Goal: Information Seeking & Learning: Learn about a topic

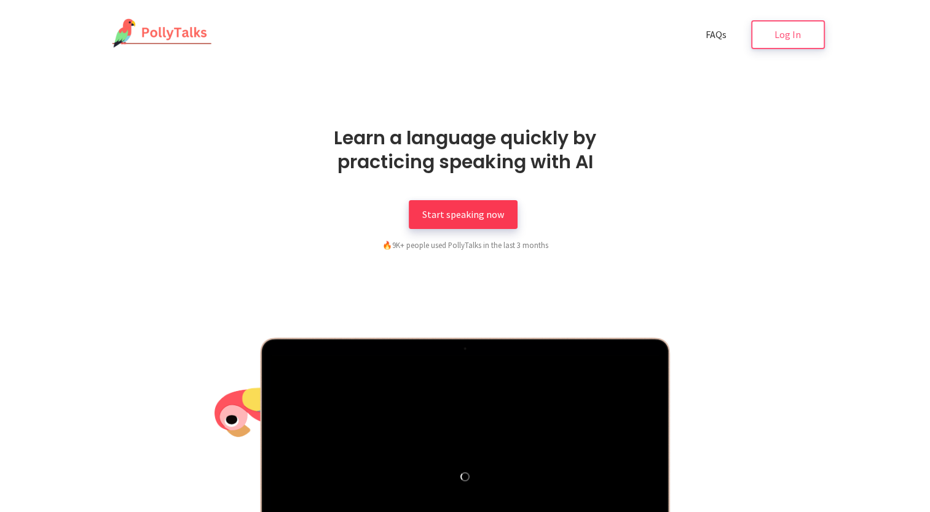
drag, startPoint x: 0, startPoint y: 0, endPoint x: 474, endPoint y: 216, distance: 521.0
click at [474, 216] on span "Start speaking now" at bounding box center [463, 214] width 82 height 12
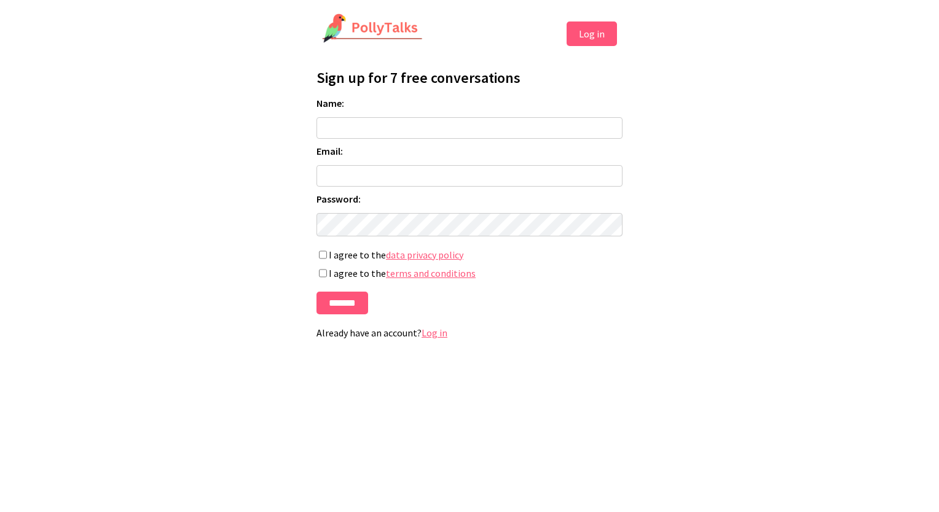
click at [437, 337] on link "Log in" at bounding box center [434, 333] width 26 height 12
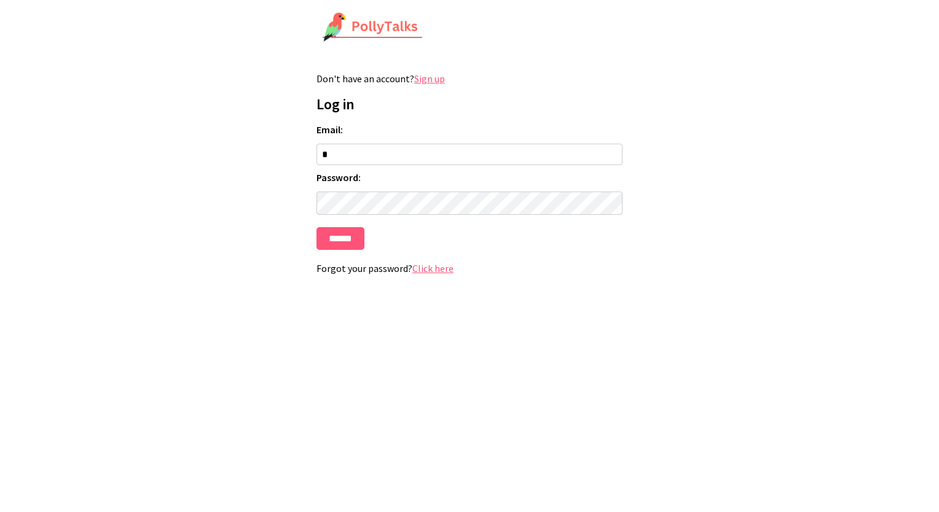
type input "**********"
click at [338, 243] on input "******" at bounding box center [340, 238] width 48 height 23
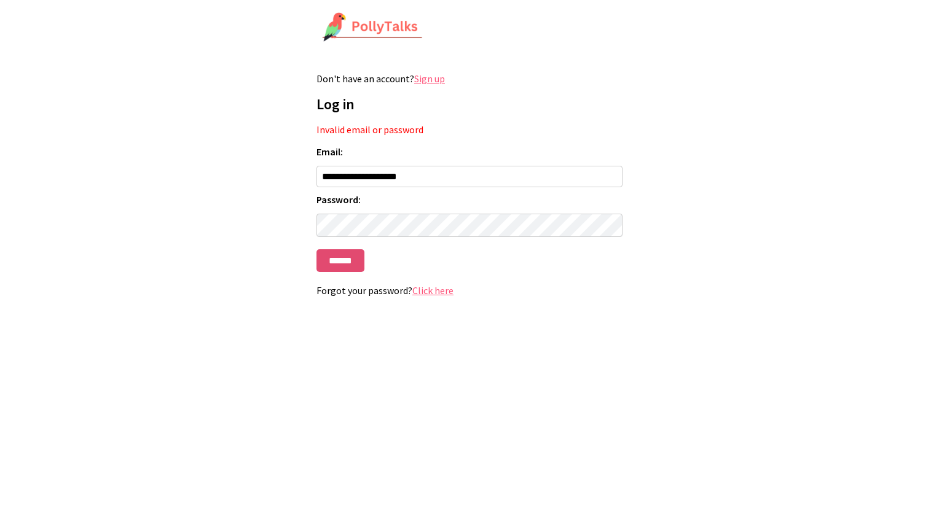
click at [350, 256] on input "******" at bounding box center [340, 260] width 48 height 23
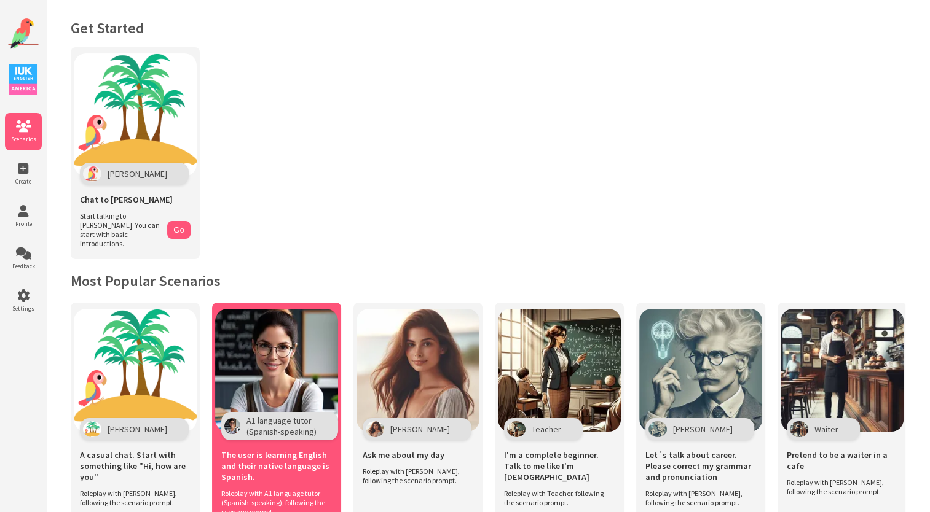
click at [278, 355] on img at bounding box center [276, 370] width 123 height 123
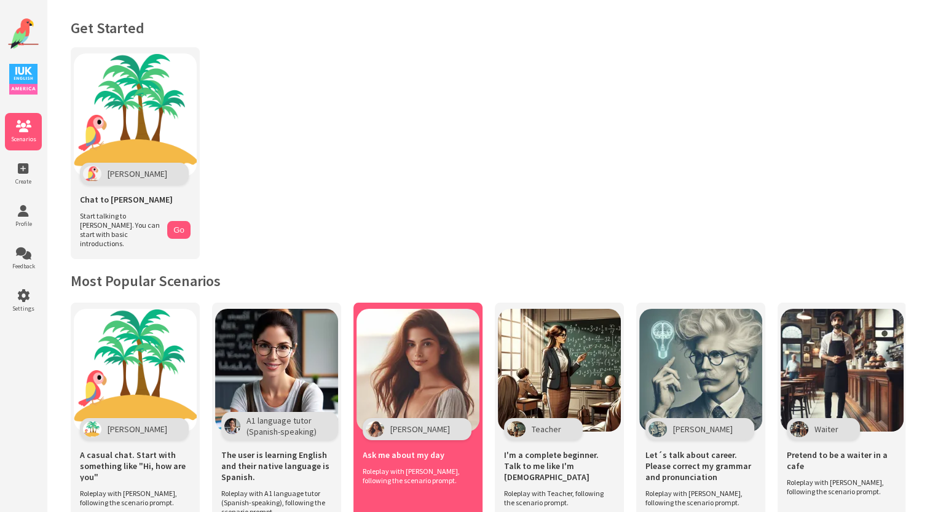
click at [374, 375] on img at bounding box center [417, 370] width 123 height 123
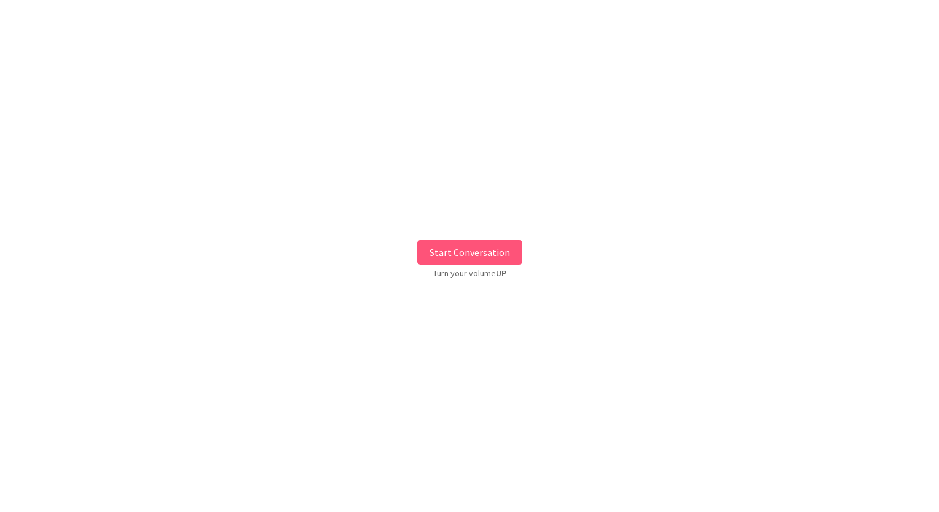
click at [466, 251] on button "Start Conversation" at bounding box center [469, 252] width 105 height 25
click at [477, 251] on button "Start Conversation" at bounding box center [469, 252] width 105 height 25
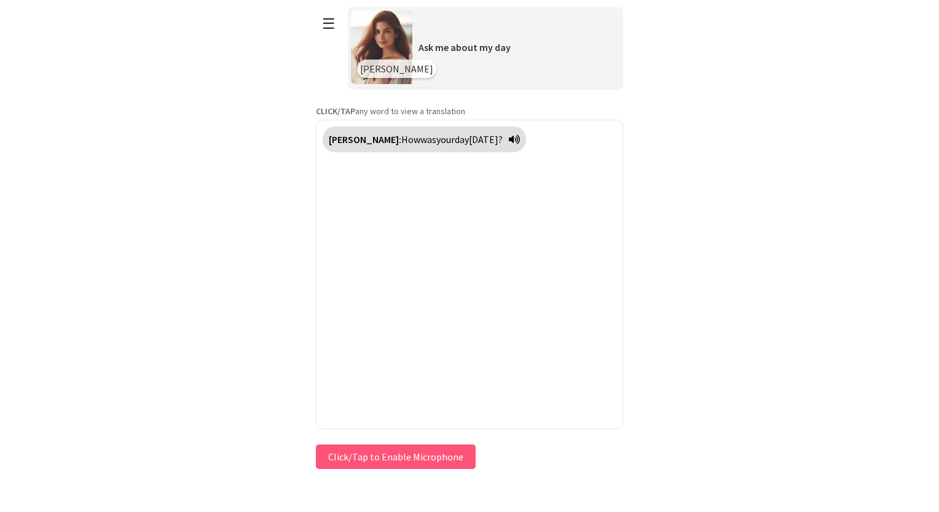
click at [509, 140] on icon at bounding box center [514, 140] width 11 height 10
click at [509, 143] on icon at bounding box center [514, 140] width 11 height 10
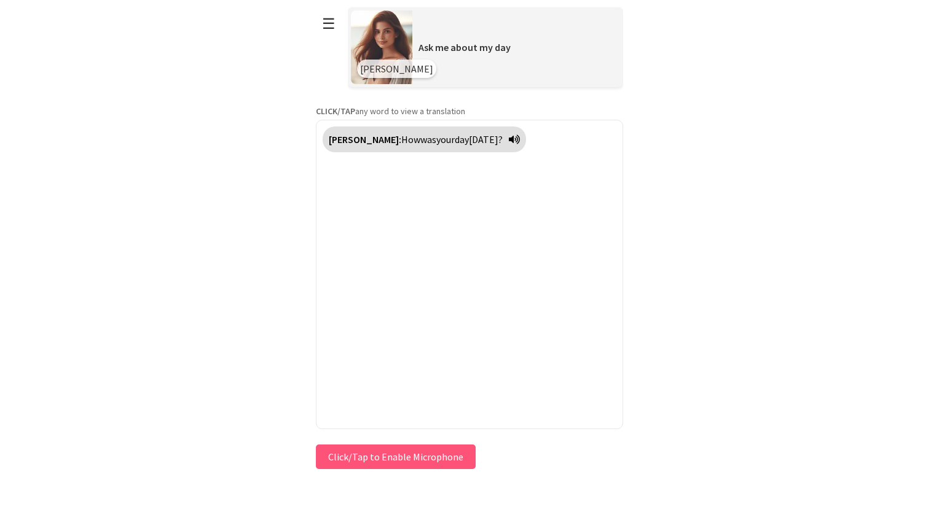
click at [509, 143] on icon at bounding box center [514, 140] width 11 height 10
drag, startPoint x: 471, startPoint y: 143, endPoint x: 431, endPoint y: 233, distance: 98.4
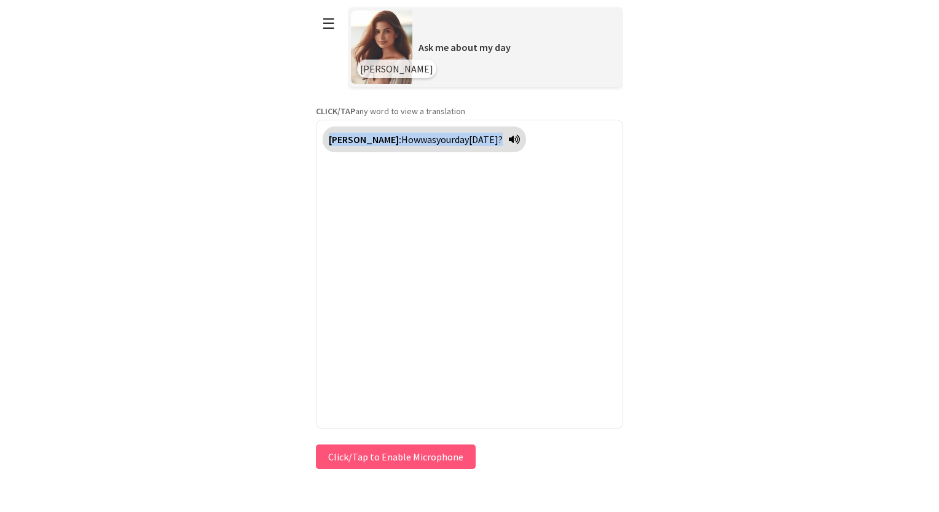
click at [431, 233] on div "Maria: How was your day today?" at bounding box center [469, 275] width 307 height 310
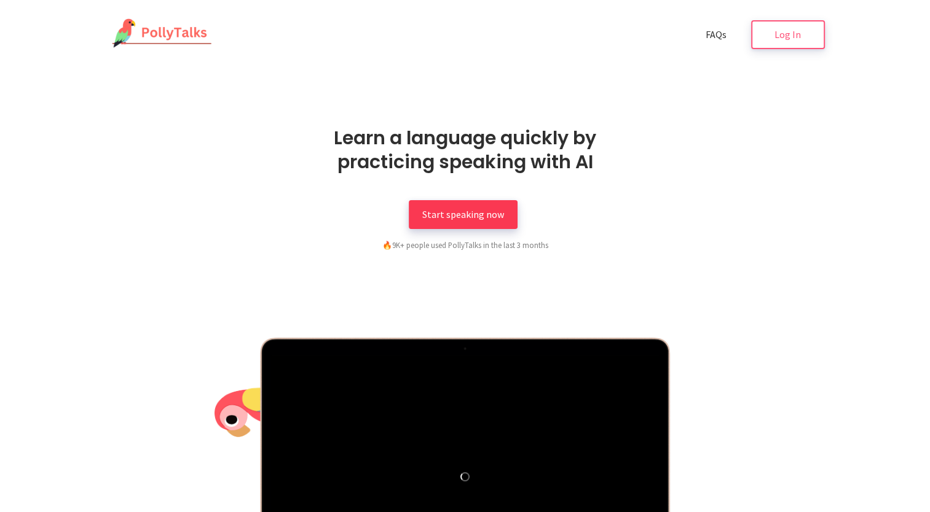
click at [458, 217] on span "Start speaking now" at bounding box center [463, 214] width 82 height 12
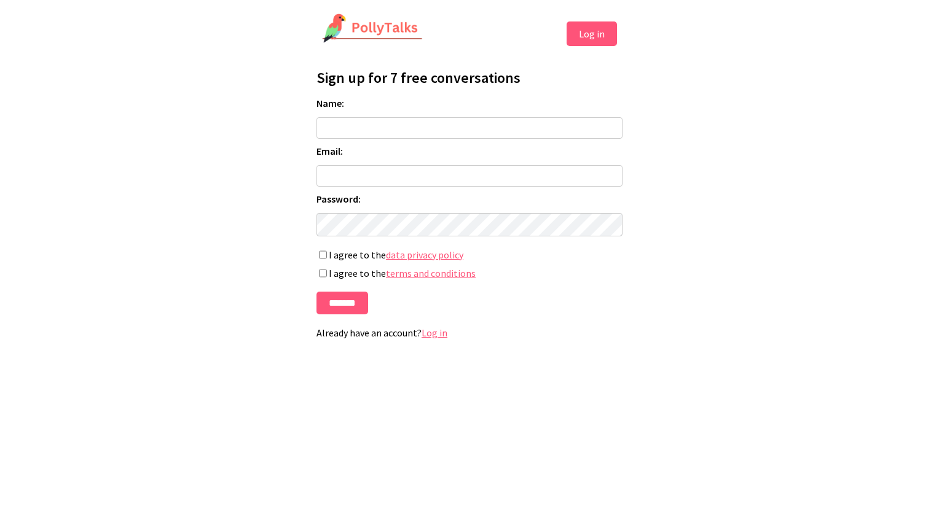
click at [433, 337] on link "Log in" at bounding box center [434, 333] width 26 height 12
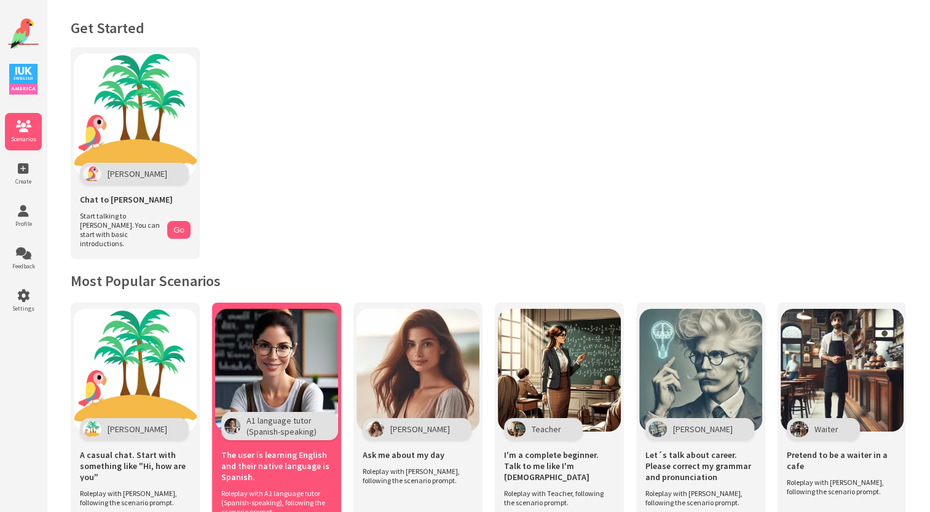
click at [248, 328] on img at bounding box center [276, 370] width 123 height 123
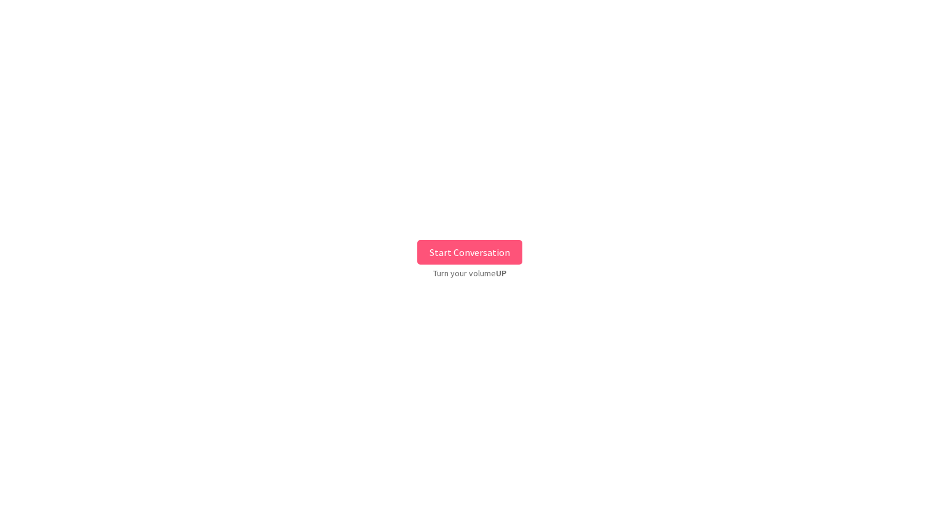
click at [490, 251] on button "Start Conversation" at bounding box center [469, 252] width 105 height 25
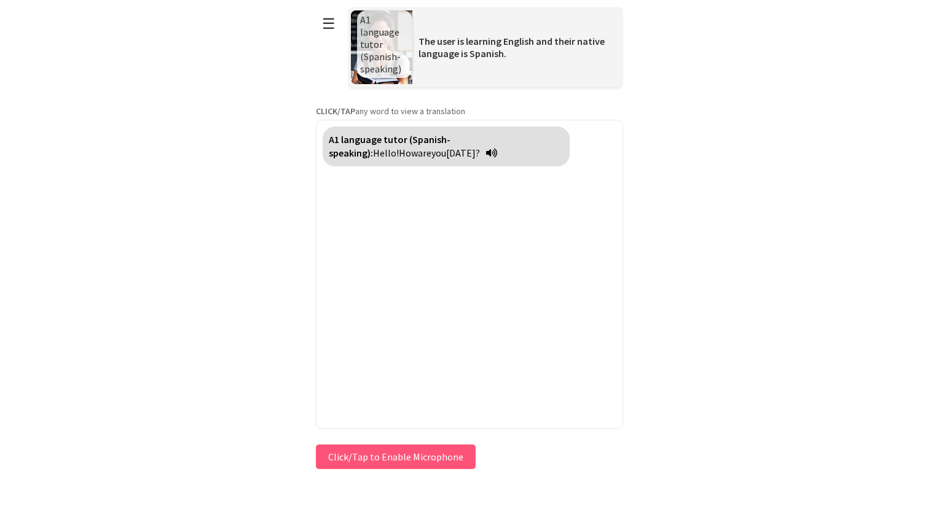
click at [486, 152] on icon at bounding box center [491, 153] width 11 height 10
drag, startPoint x: 383, startPoint y: 152, endPoint x: 567, endPoint y: 380, distance: 292.7
click at [567, 380] on div "A1 language tutor (Spanish-speaking): Hello! How are you [DATE]?" at bounding box center [469, 275] width 307 height 310
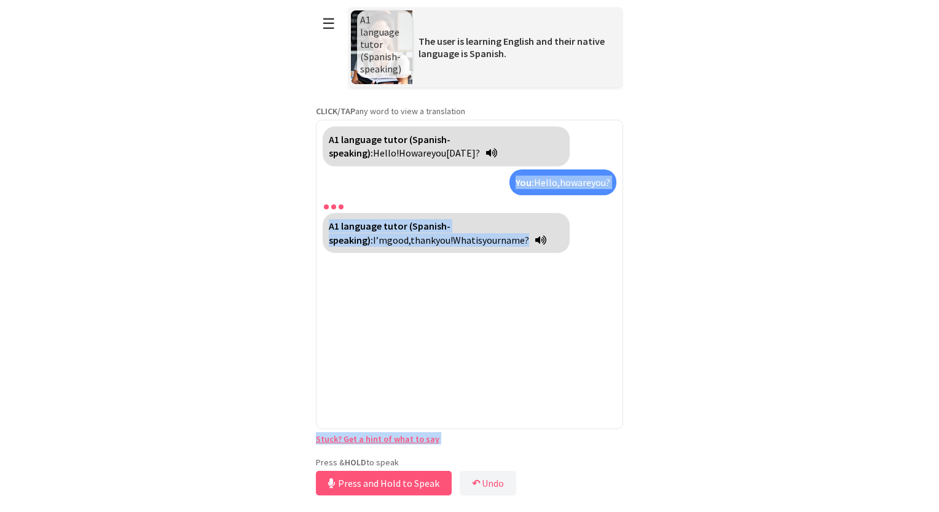
click at [775, 222] on html "**********" at bounding box center [469, 256] width 939 height 512
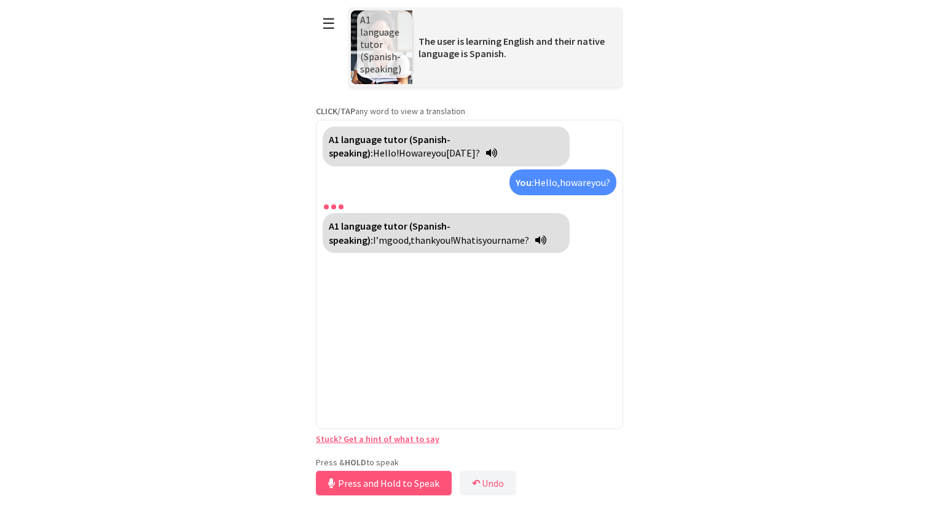
click at [435, 237] on div "A1 language tutor (Spanish-speaking): I’m good, thank you! What is your name?" at bounding box center [446, 233] width 247 height 40
click at [535, 240] on icon at bounding box center [540, 240] width 11 height 10
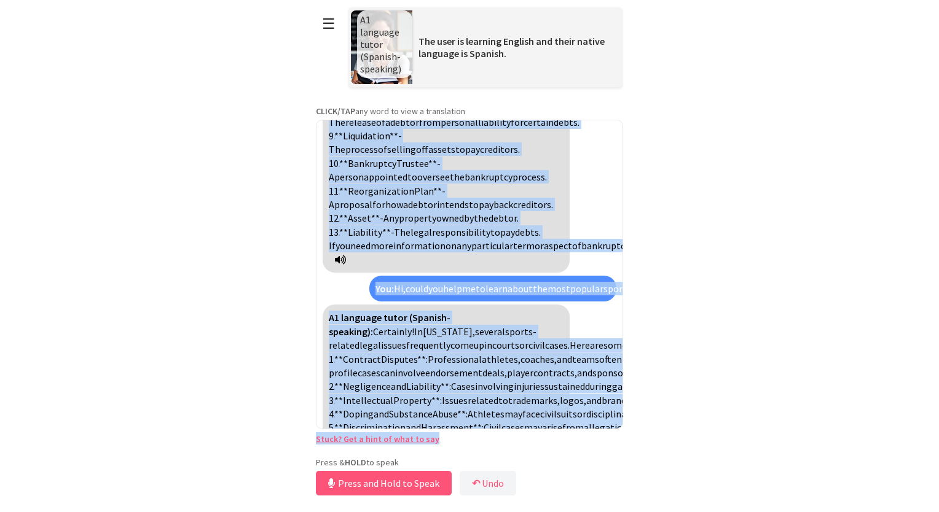
scroll to position [745, 0]
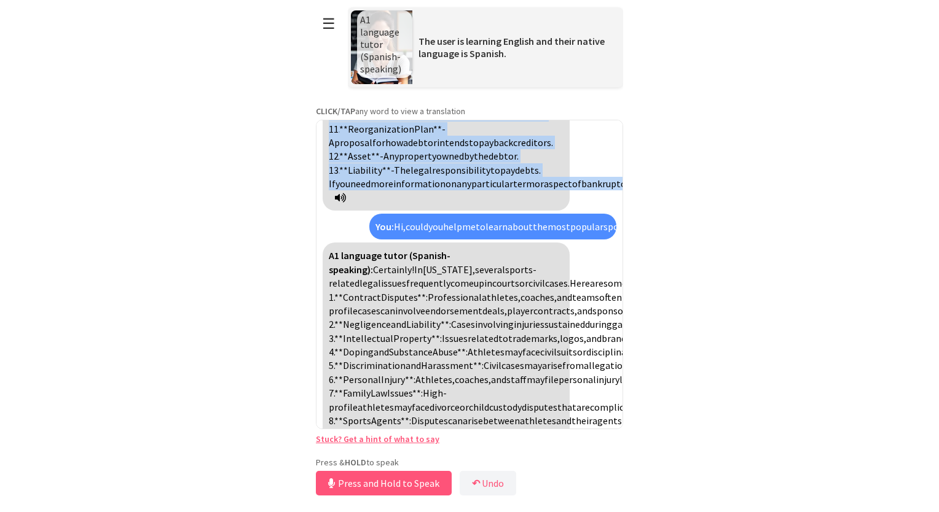
drag, startPoint x: 538, startPoint y: 159, endPoint x: 448, endPoint y: 162, distance: 89.7
click at [448, 162] on div "A1 language tutor (Spanish-speaking): Sure! Here are some common terms associat…" at bounding box center [446, 26] width 247 height 370
copy div ". **Debtor** - A person or entity that owes money. 2. **Creditor** - A person o…"
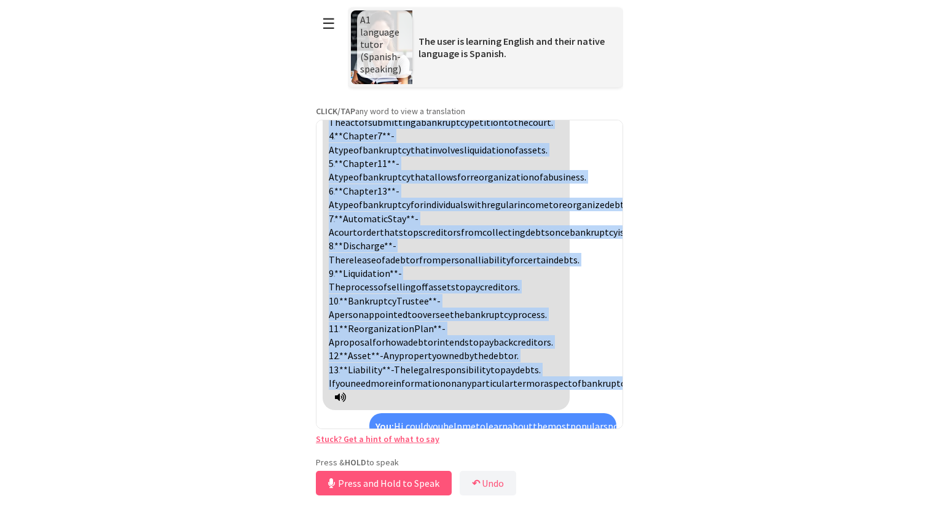
scroll to position [524, 0]
